Goal: Information Seeking & Learning: Understand process/instructions

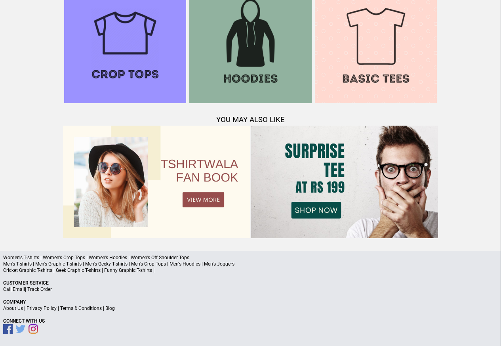
scroll to position [765, 0]
click at [88, 307] on link "Terms & Conditions" at bounding box center [81, 308] width 42 height 6
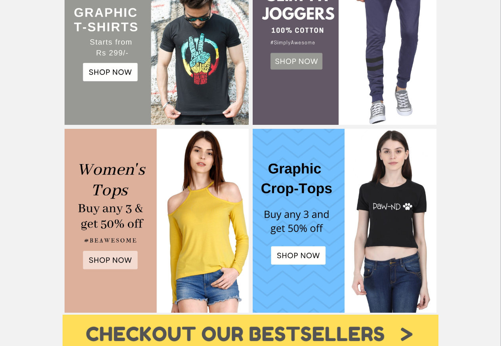
scroll to position [333, 0]
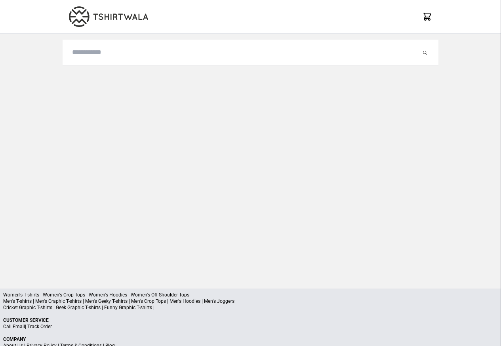
click at [88, 120] on div at bounding box center [251, 155] width 376 height 242
click at [102, 52] on input "search" at bounding box center [246, 53] width 349 height 10
paste input "**********"
type input "**********"
click at [413, 48] on button "submit" at bounding box center [417, 53] width 8 height 10
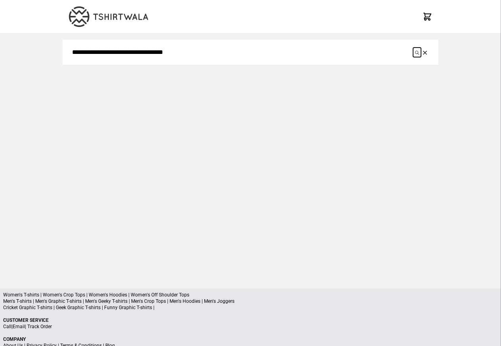
click at [418, 53] on icon "submit" at bounding box center [417, 53] width 4 height 4
click at [413, 48] on button "submit" at bounding box center [417, 53] width 8 height 10
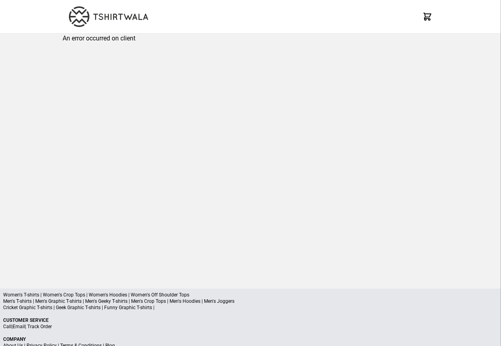
click at [94, 52] on div "An error occurred on client" at bounding box center [251, 155] width 376 height 242
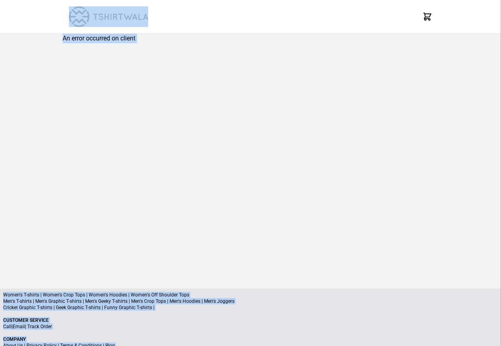
click at [416, 53] on div "An error occurred on client" at bounding box center [251, 155] width 376 height 242
